Goal: Task Accomplishment & Management: Use online tool/utility

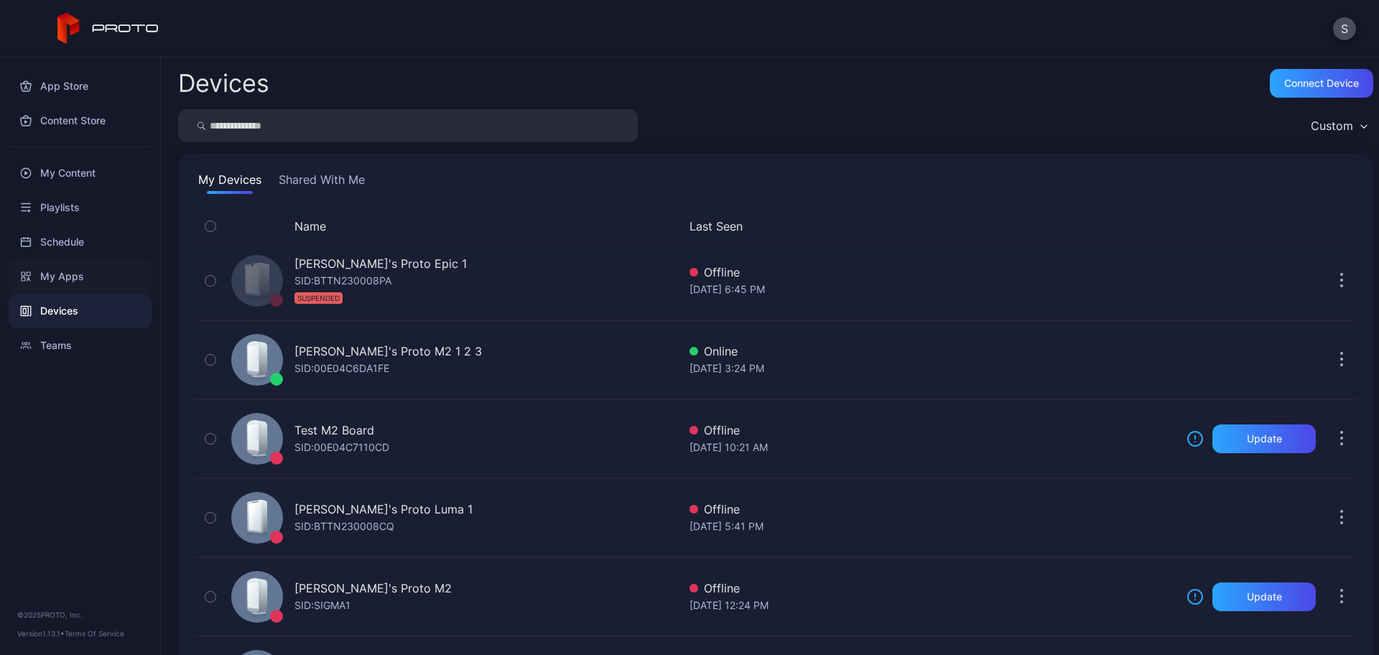
click at [63, 274] on div "My Apps" at bounding box center [80, 276] width 143 height 34
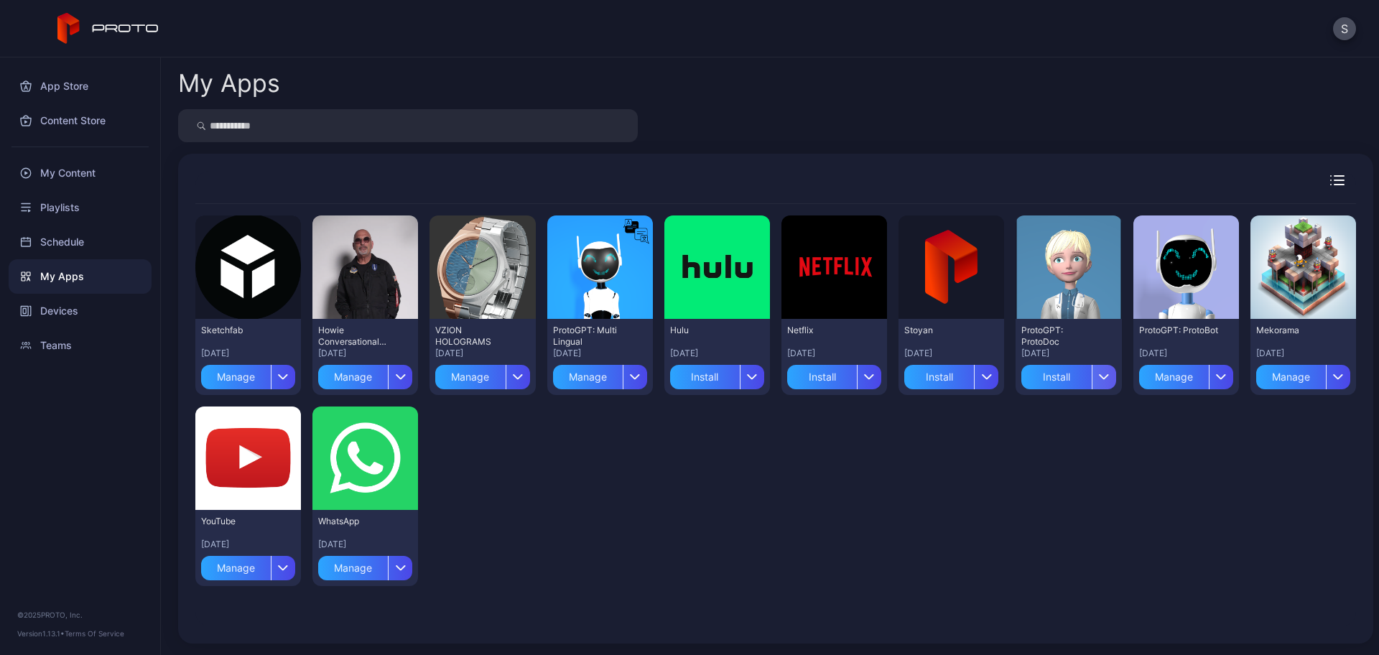
click at [1099, 378] on icon "button" at bounding box center [1104, 376] width 11 height 6
click at [1038, 430] on button "Install" at bounding box center [1055, 419] width 122 height 46
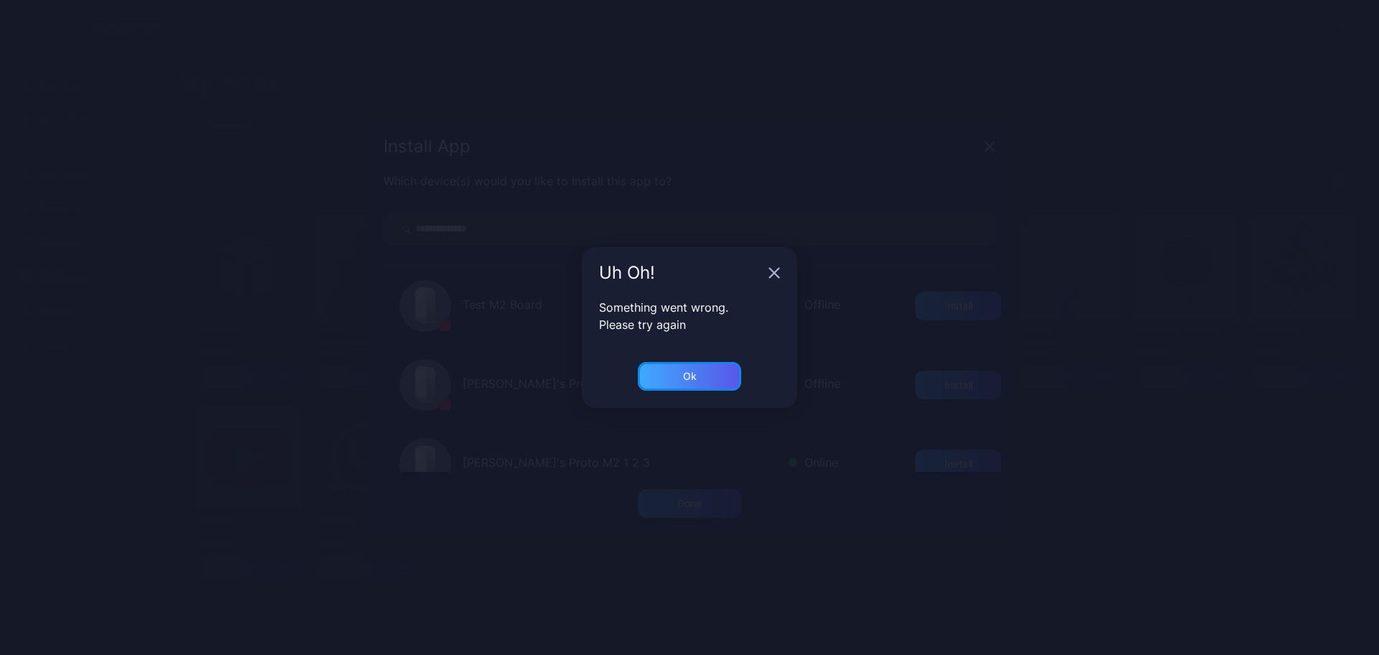
click at [686, 371] on div "Ok" at bounding box center [690, 376] width 14 height 11
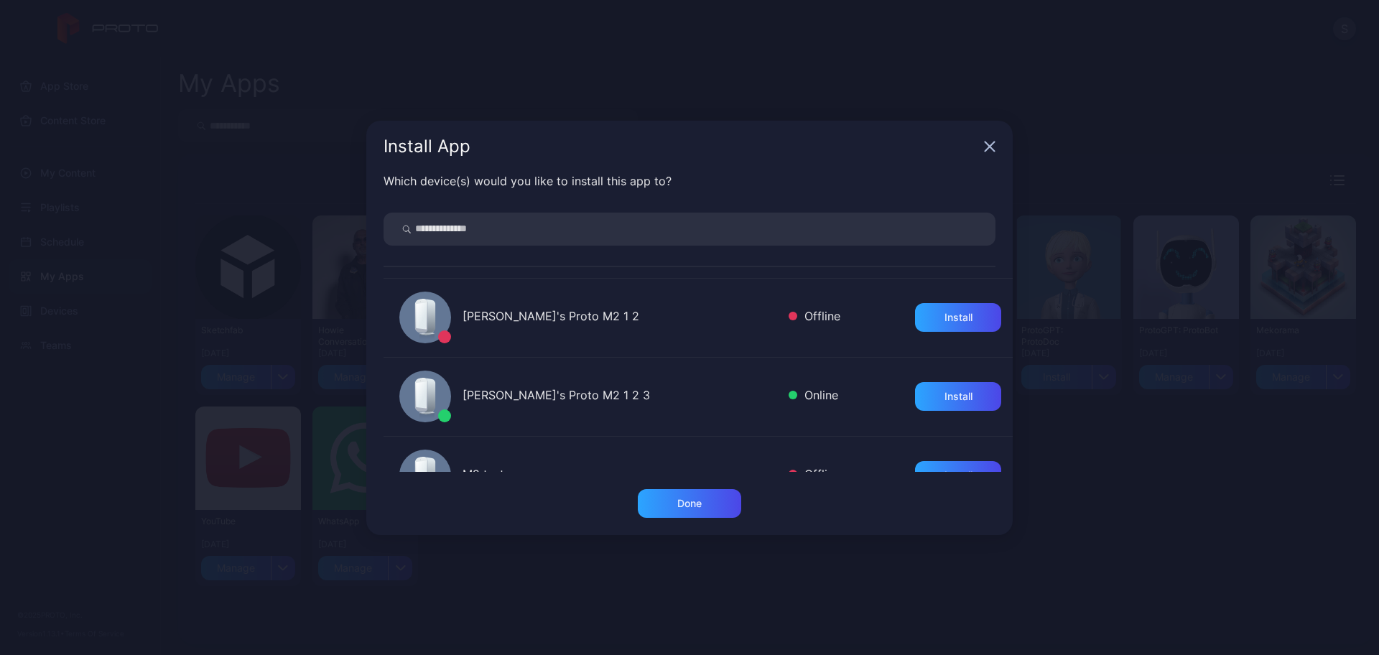
scroll to position [75, 0]
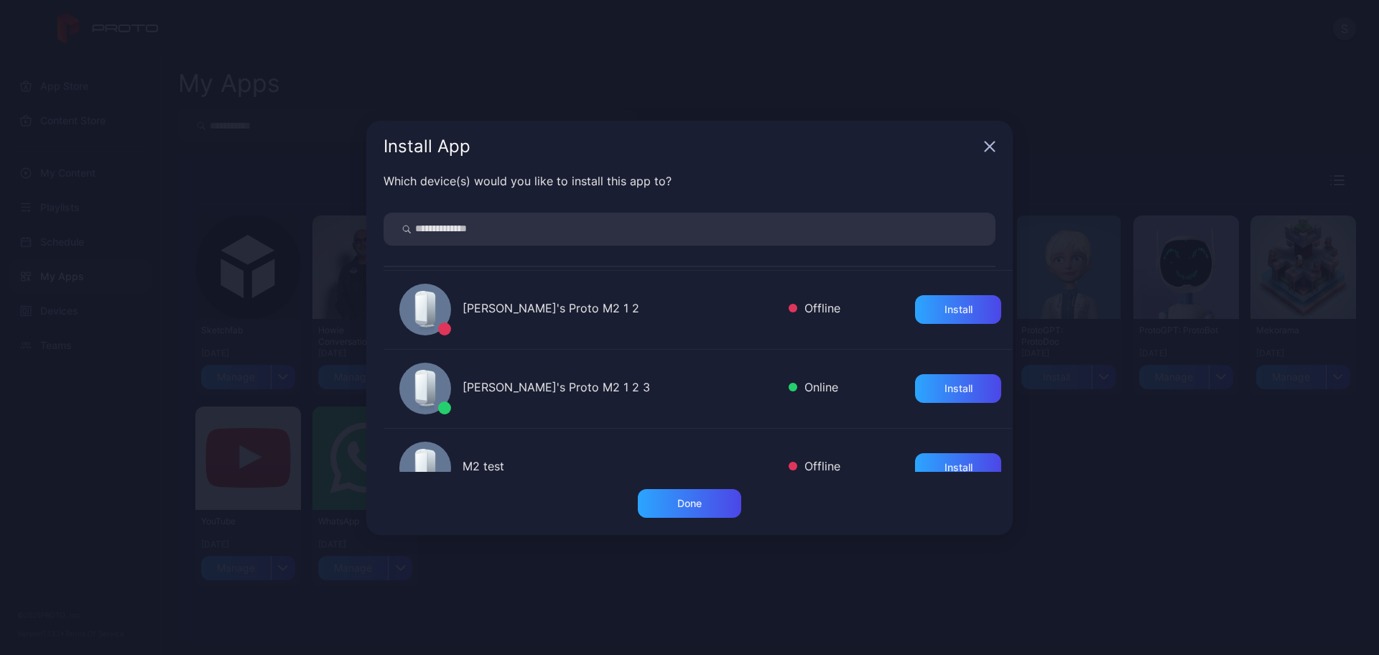
click at [984, 142] on icon "button" at bounding box center [989, 146] width 11 height 11
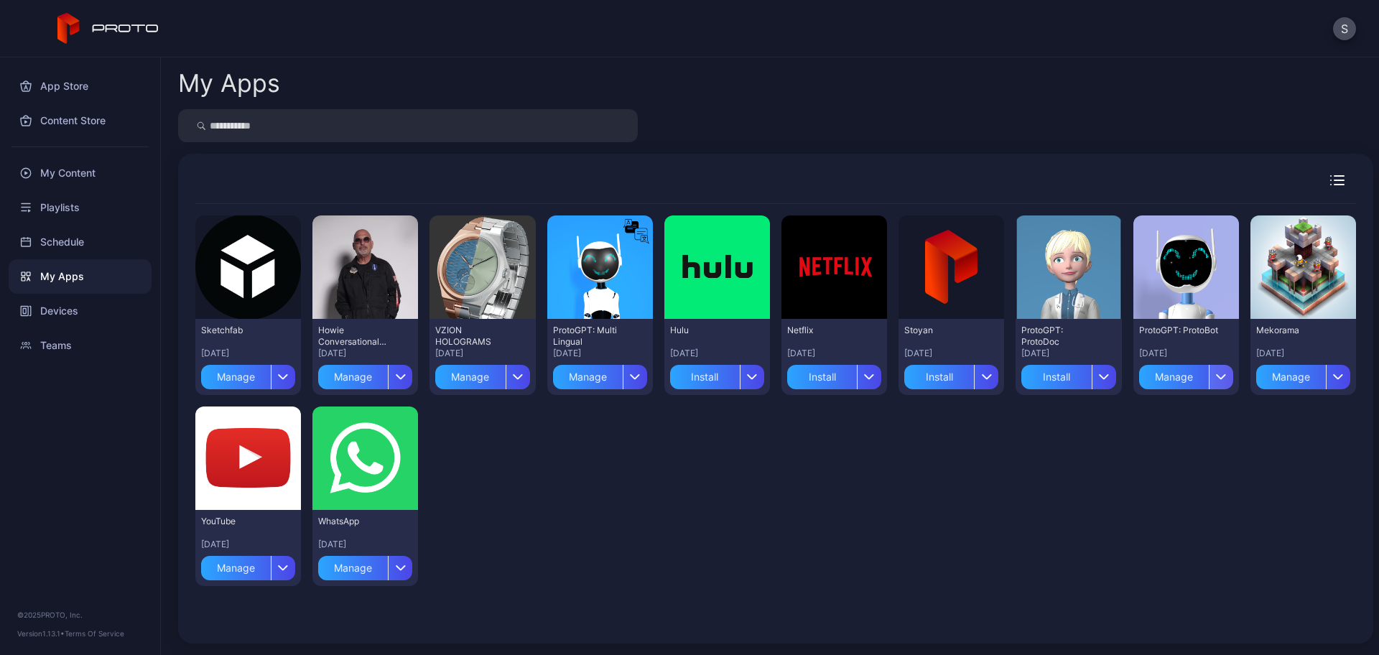
click at [1216, 378] on icon "button" at bounding box center [1220, 377] width 9 height 4
click at [1150, 425] on button "Install" at bounding box center [1171, 419] width 122 height 46
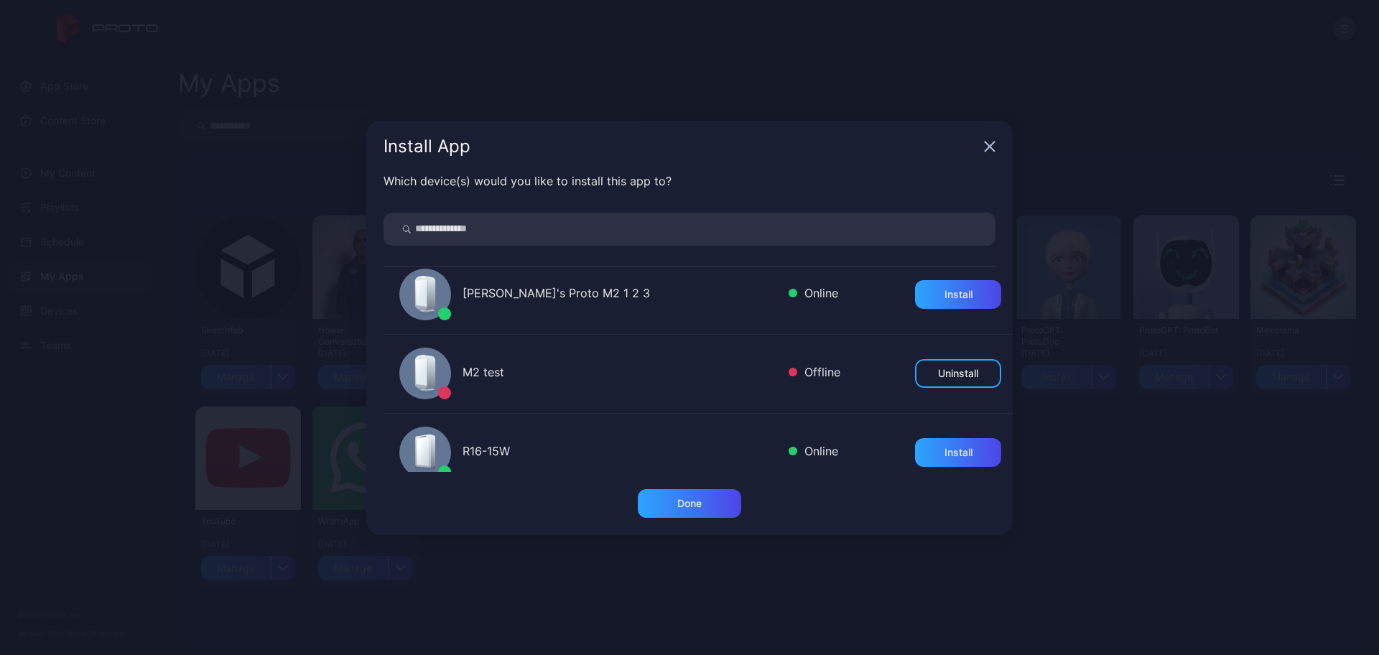
scroll to position [164, 0]
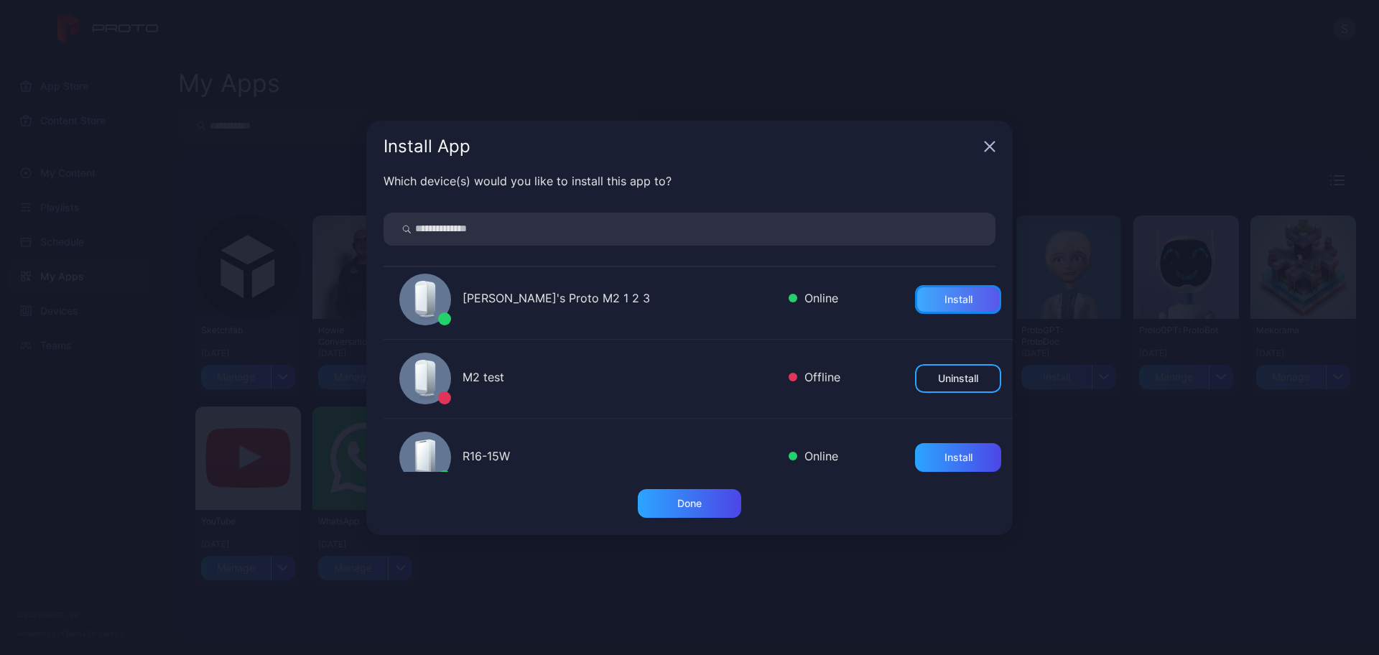
click at [915, 292] on div "Install" at bounding box center [958, 299] width 86 height 29
click at [985, 149] on icon "button" at bounding box center [989, 145] width 9 height 9
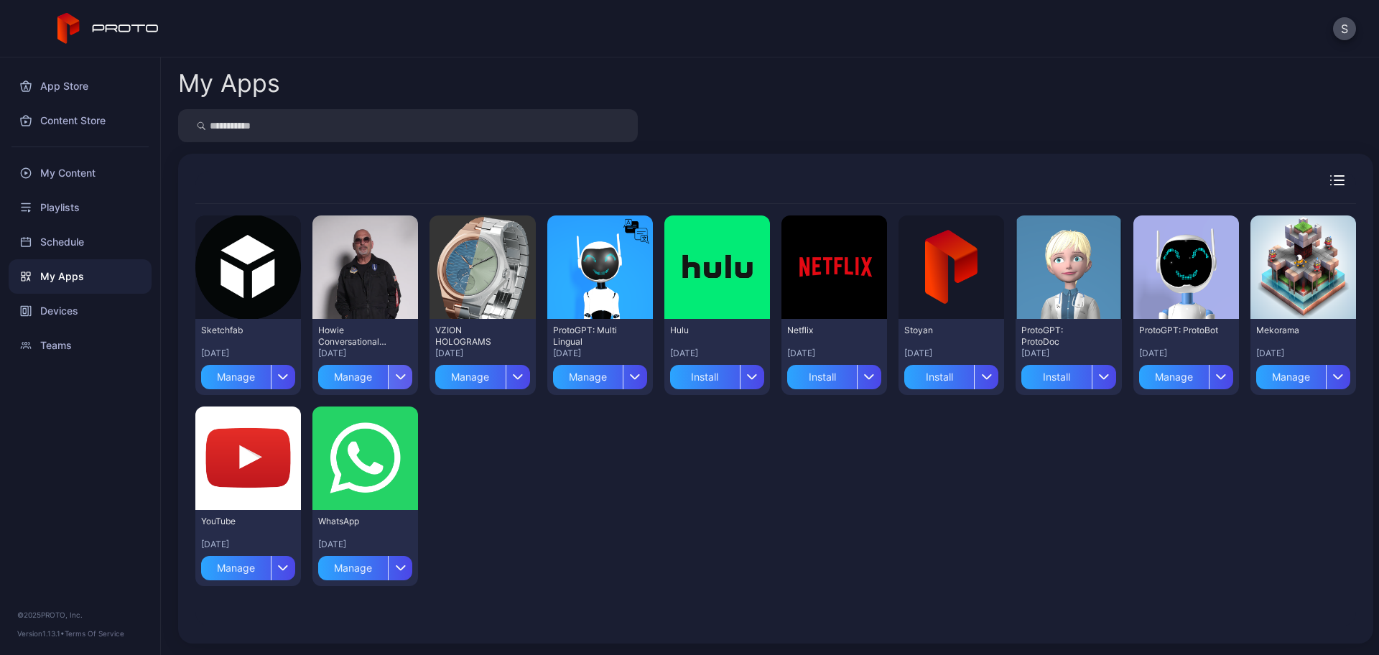
click at [396, 376] on icon "button" at bounding box center [400, 377] width 9 height 4
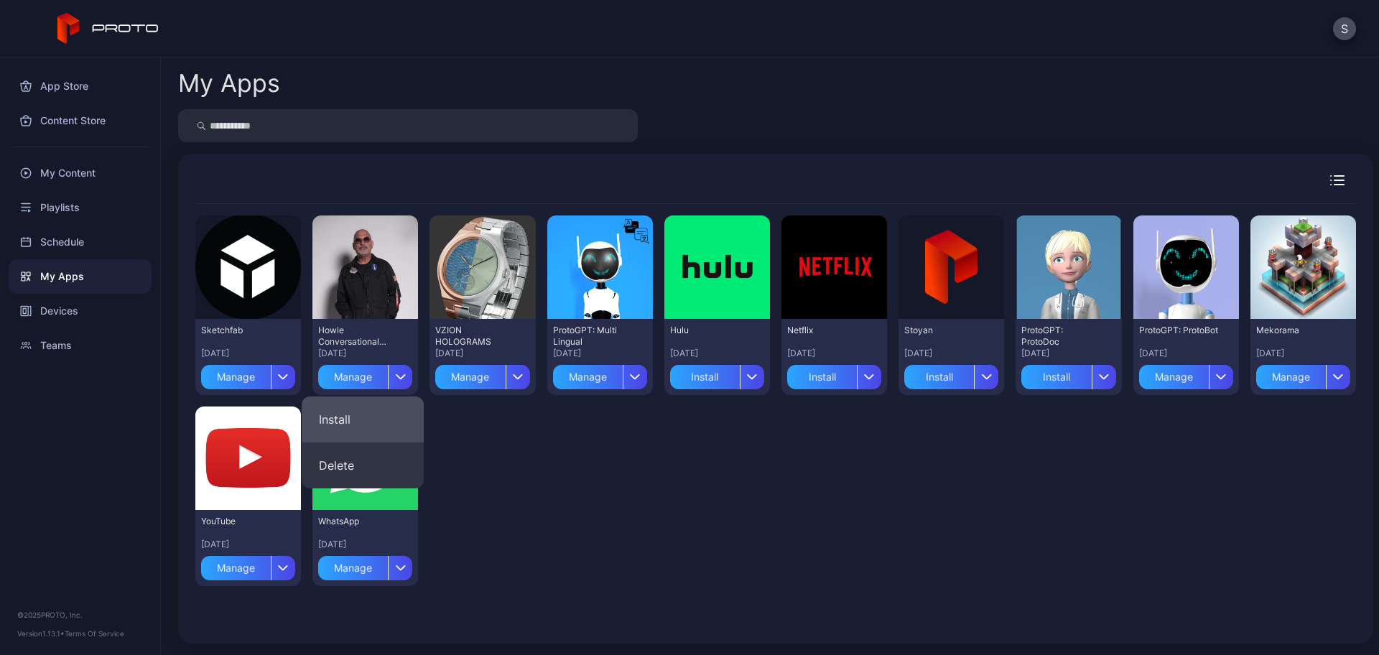
click at [339, 415] on button "Install" at bounding box center [363, 419] width 122 height 46
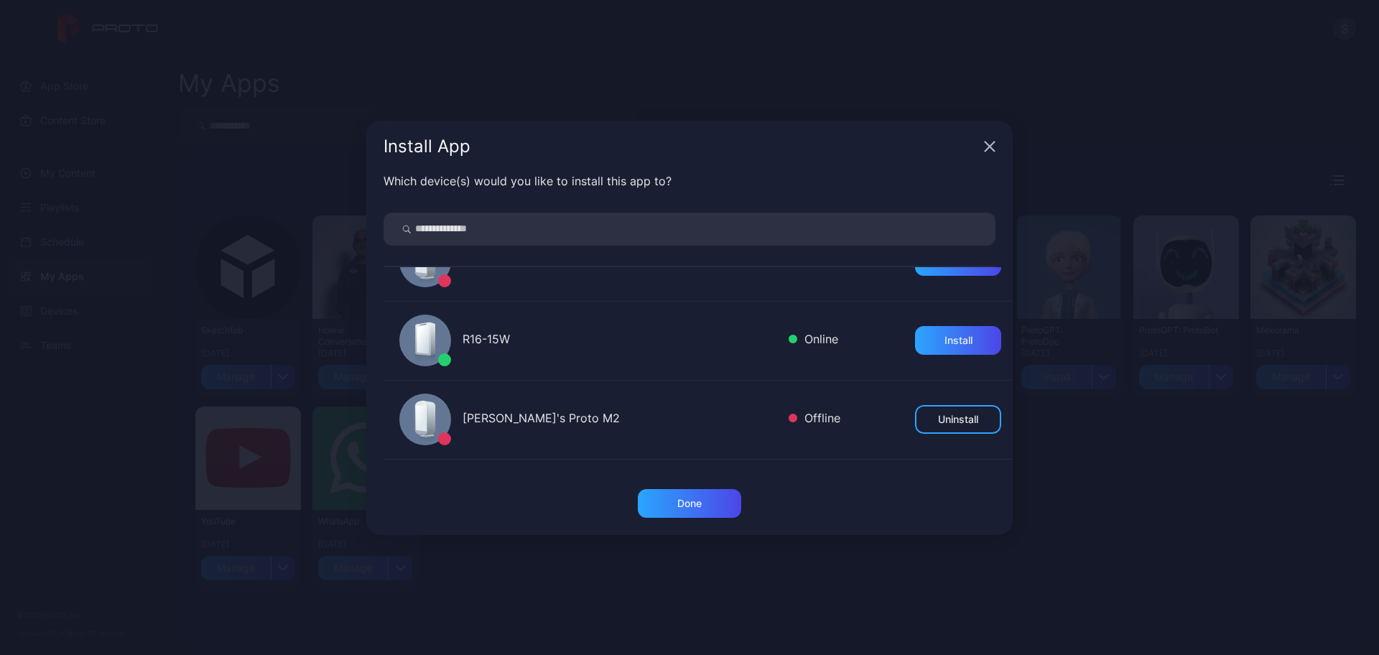
scroll to position [180, 0]
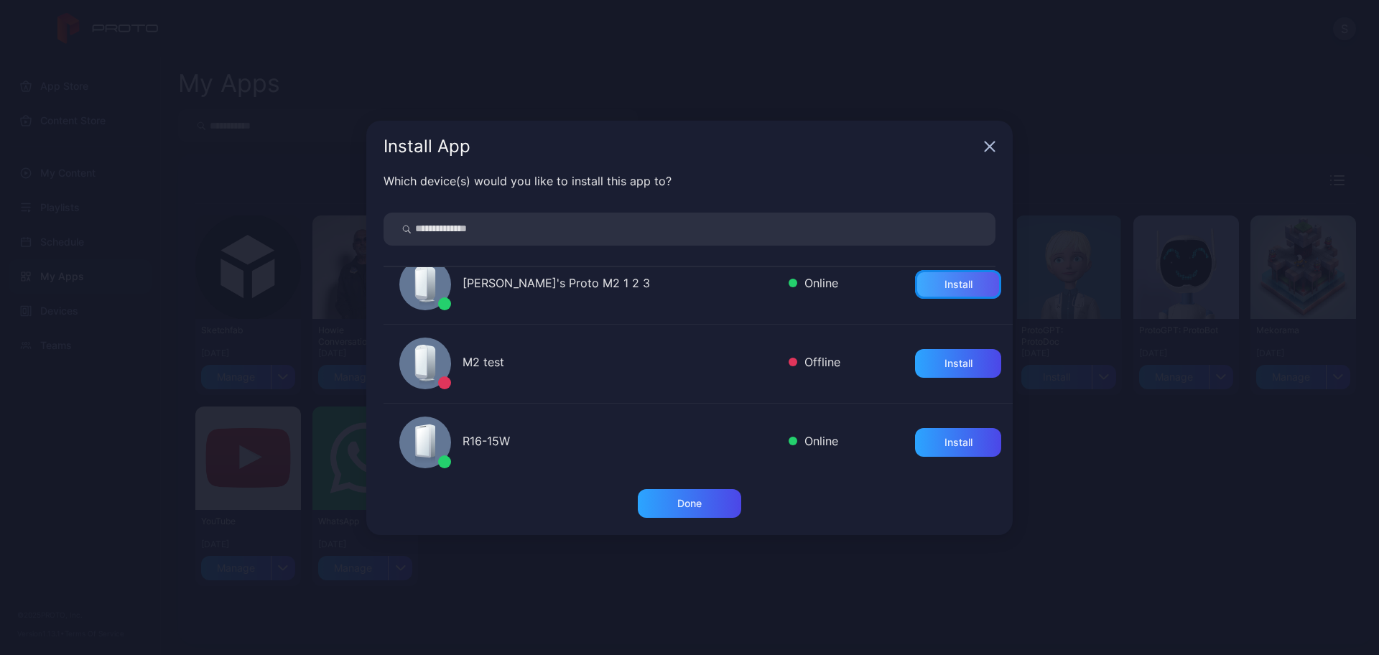
click at [926, 288] on div "Install" at bounding box center [958, 284] width 86 height 29
